Goal: Task Accomplishment & Management: Manage account settings

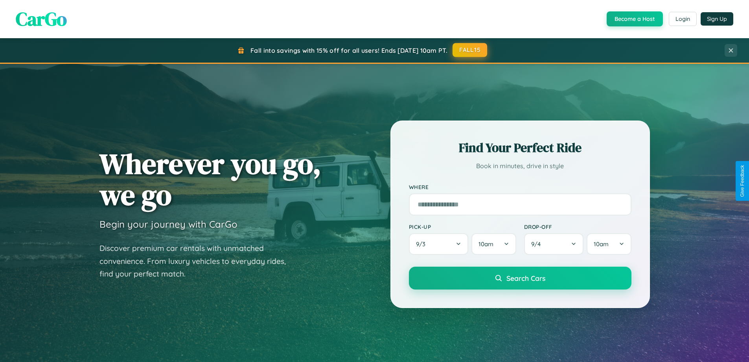
click at [471, 50] on button "FALL15" at bounding box center [470, 50] width 35 height 14
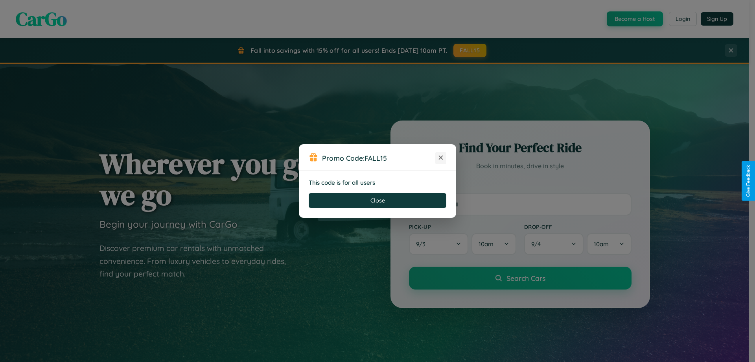
click at [441, 158] on icon at bounding box center [441, 157] width 8 height 8
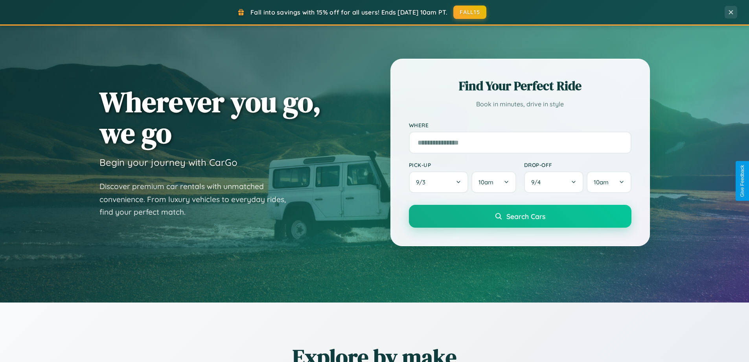
scroll to position [1514, 0]
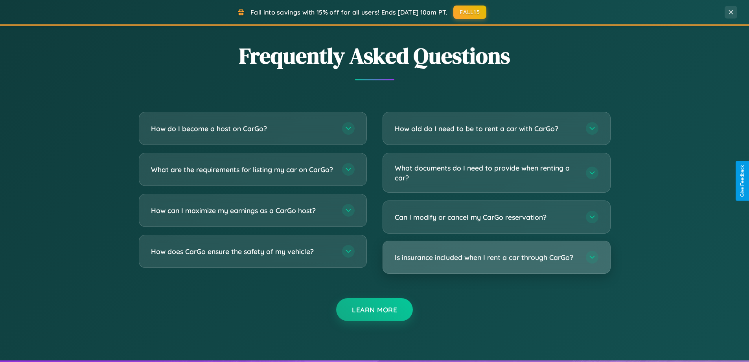
click at [496, 257] on h3 "Is insurance included when I rent a car through CarGo?" at bounding box center [486, 257] width 183 height 10
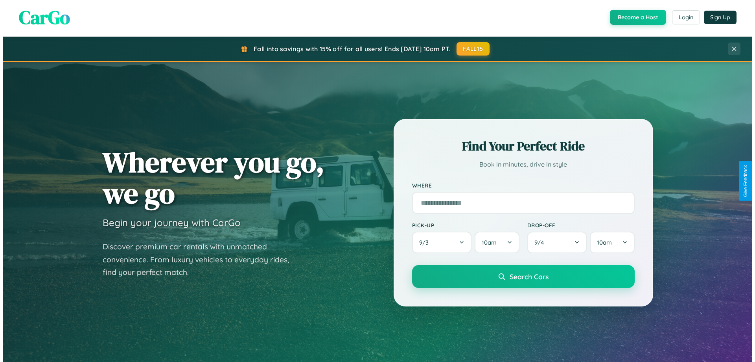
scroll to position [0, 0]
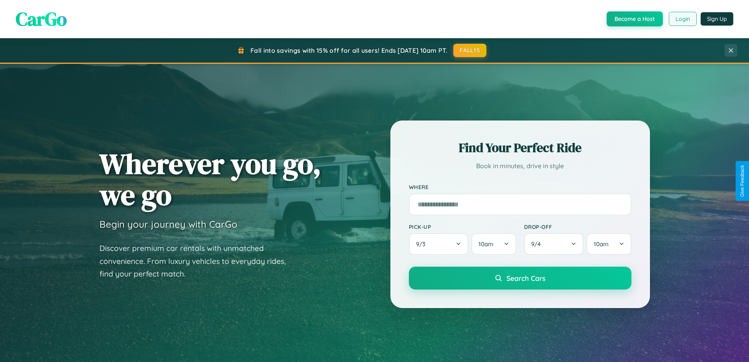
click at [683, 19] on button "Login" at bounding box center [683, 19] width 28 height 14
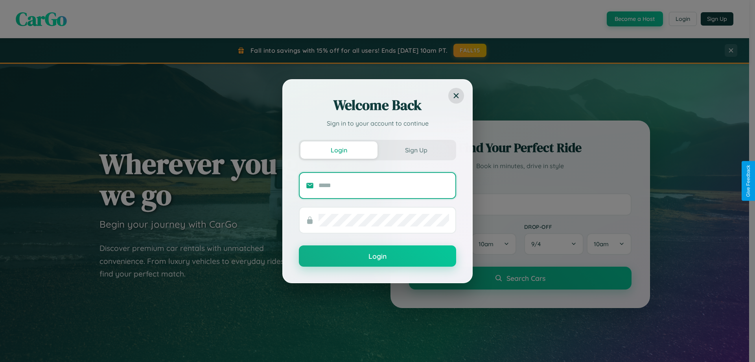
click at [384, 185] on input "text" at bounding box center [384, 185] width 131 height 13
type input "**********"
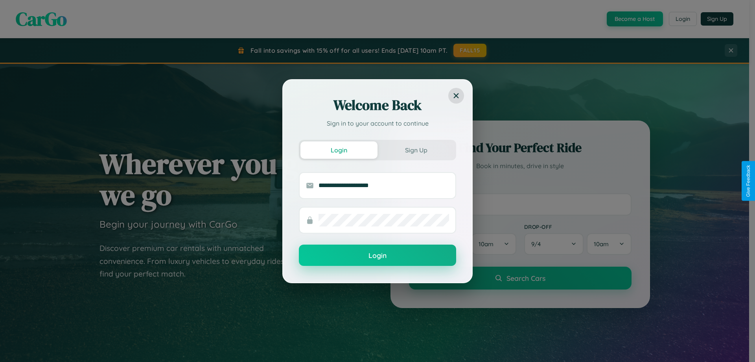
click at [378, 255] on button "Login" at bounding box center [377, 254] width 157 height 21
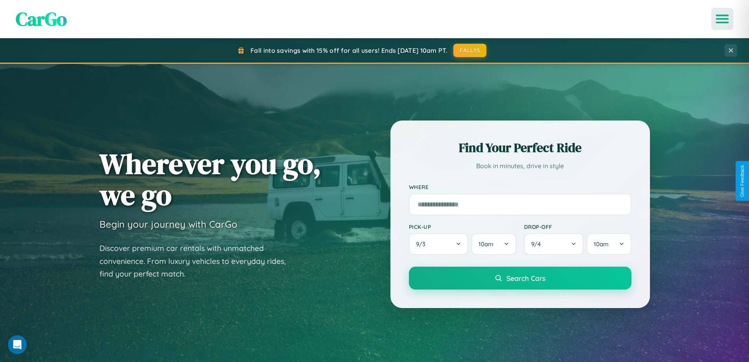
click at [723, 19] on icon "Open menu" at bounding box center [722, 18] width 11 height 7
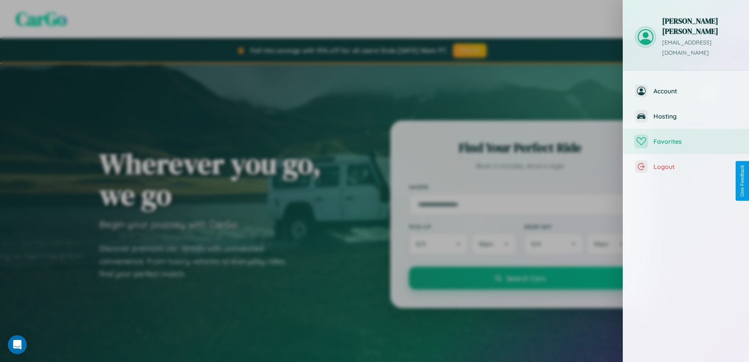
click at [687, 137] on span "Favorites" at bounding box center [696, 141] width 84 height 8
